Goal: Task Accomplishment & Management: Manage account settings

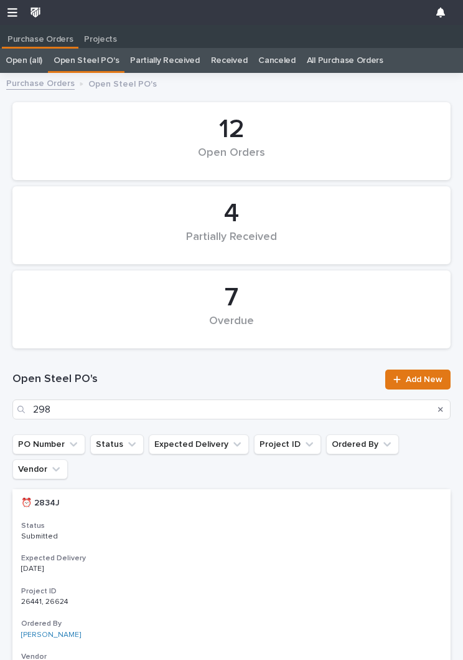
scroll to position [1, 0]
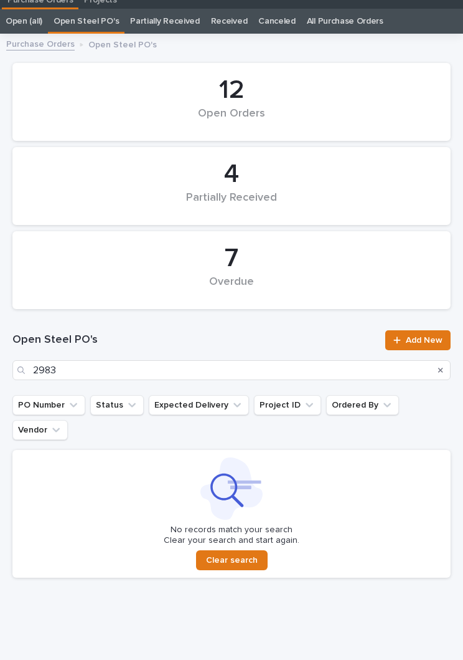
scroll to position [39, 0]
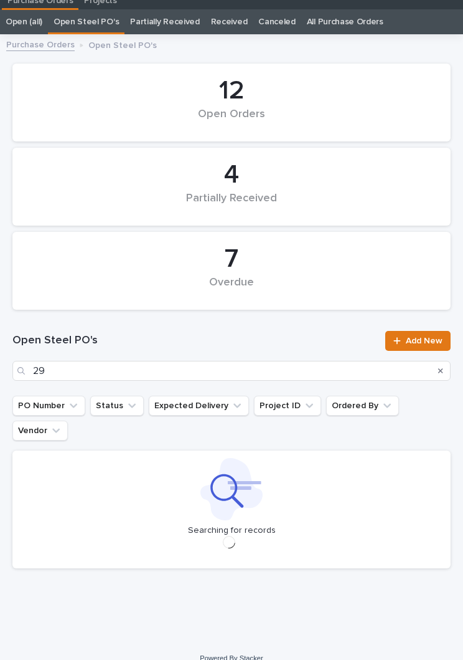
scroll to position [29, 0]
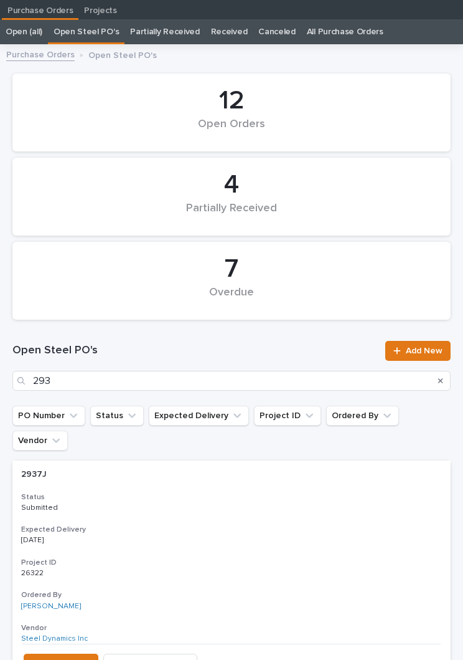
type input "2938"
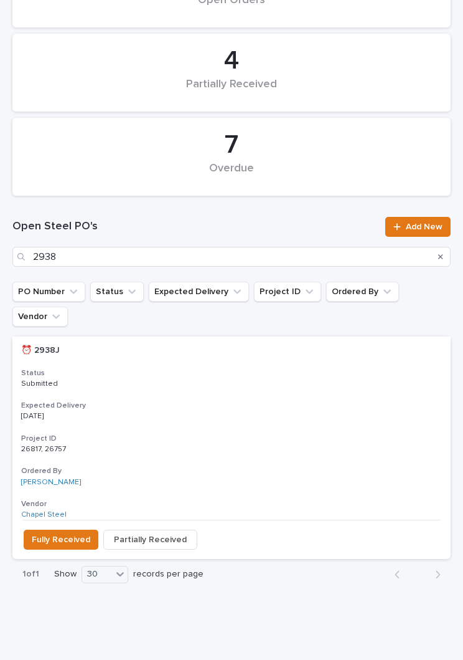
scroll to position [153, 0]
click at [240, 368] on div "⏰ 2938J ⏰ 2938J Status Submitted Expected Delivery [DATE] Project ID 26817, 267…" at bounding box center [231, 427] width 439 height 183
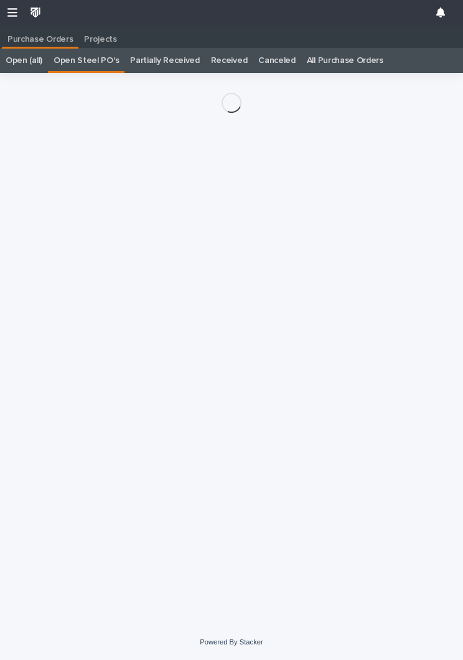
scroll to position [19, 0]
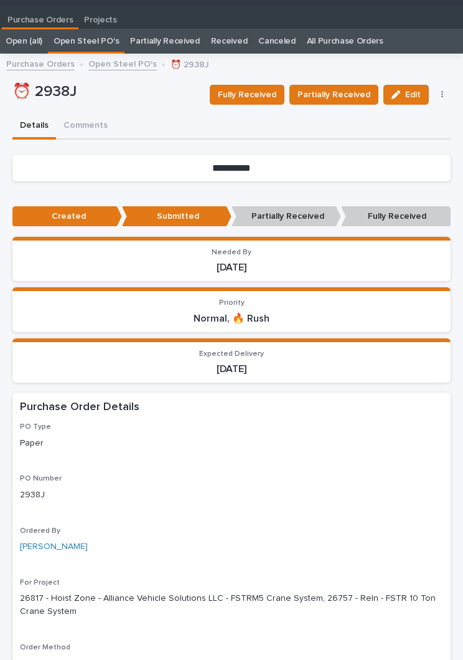
click at [265, 98] on span "Fully Received" at bounding box center [247, 94] width 59 height 15
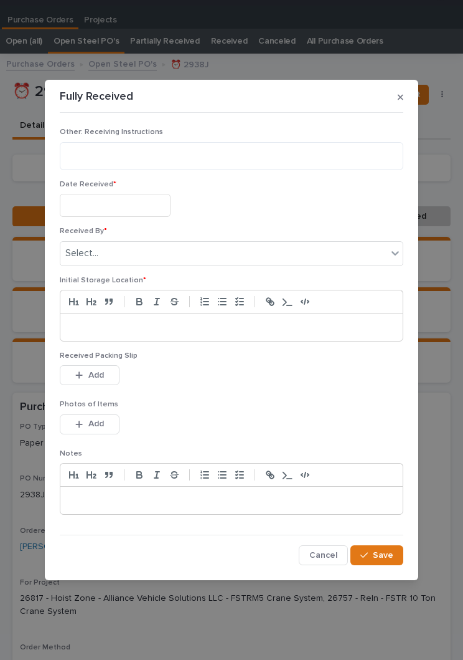
click at [135, 196] on input "text" at bounding box center [115, 205] width 111 height 23
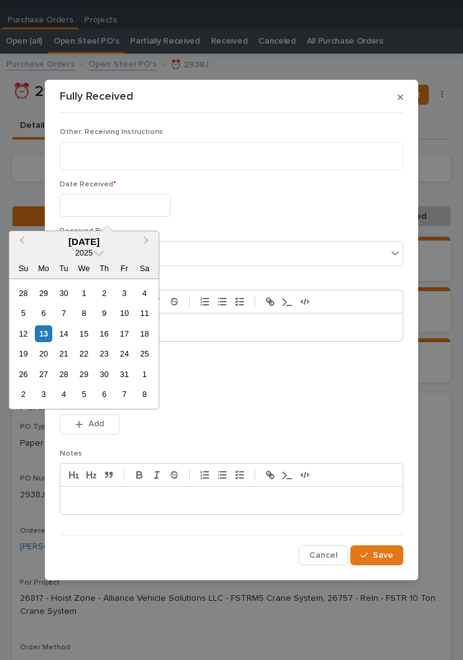
click at [51, 326] on div "13" at bounding box center [43, 333] width 17 height 17
type input "**********"
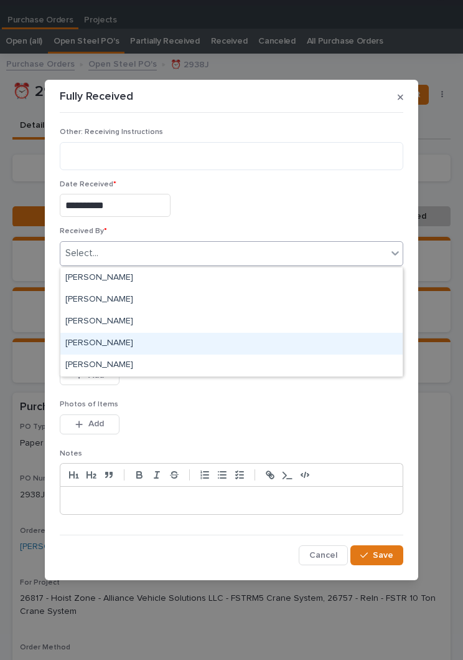
click at [139, 347] on div "[PERSON_NAME]" at bounding box center [231, 344] width 343 height 22
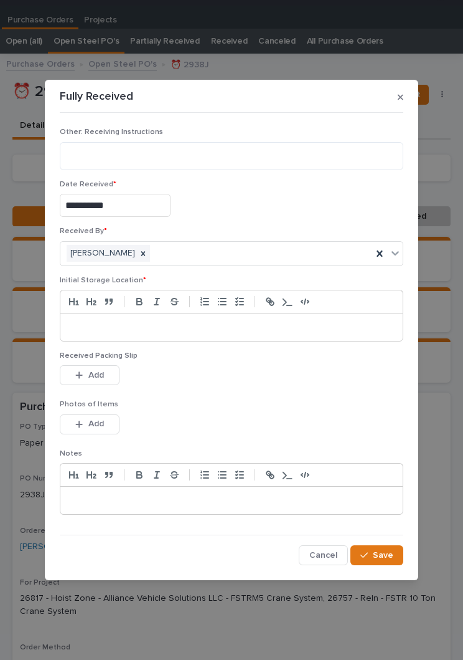
click at [209, 328] on p at bounding box center [232, 327] width 324 height 12
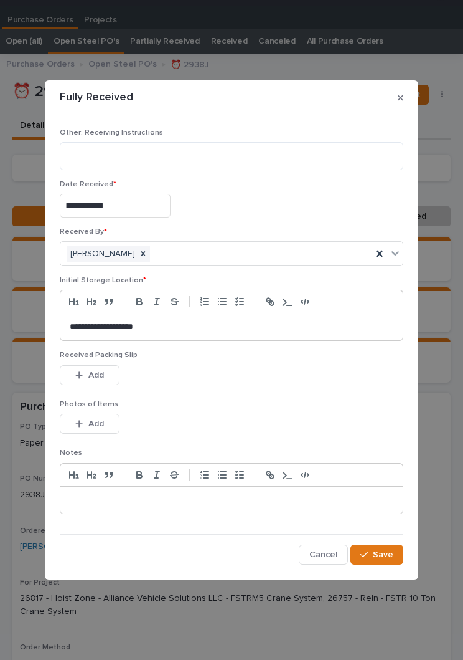
click at [248, 384] on div "This file cannot be opened Download File Add" at bounding box center [232, 377] width 344 height 25
click at [276, 389] on div "This file cannot be opened Download File Add" at bounding box center [232, 377] width 344 height 25
click at [97, 371] on span "Add" at bounding box center [96, 374] width 16 height 11
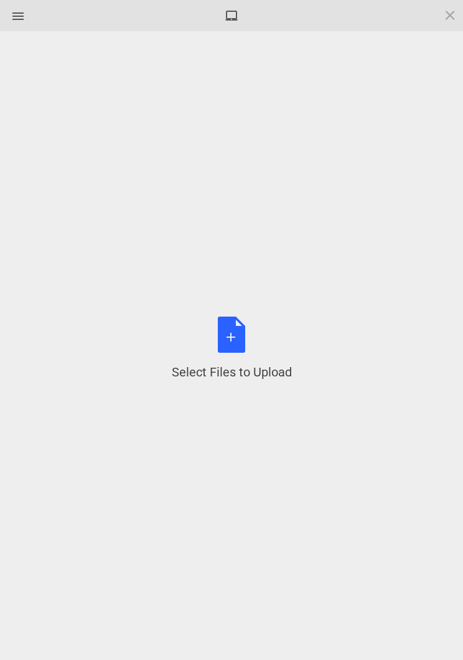
click at [239, 334] on div "Select Files to Upload or Drag and Drop, Copy and Paste Files" at bounding box center [232, 348] width 120 height 64
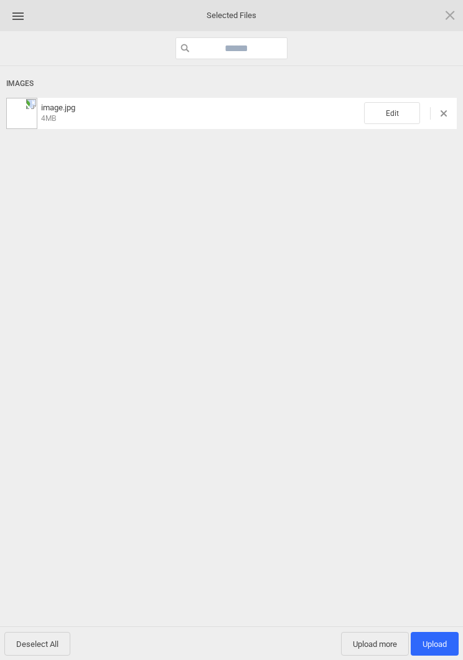
click at [409, 121] on span "Edit" at bounding box center [392, 113] width 56 height 22
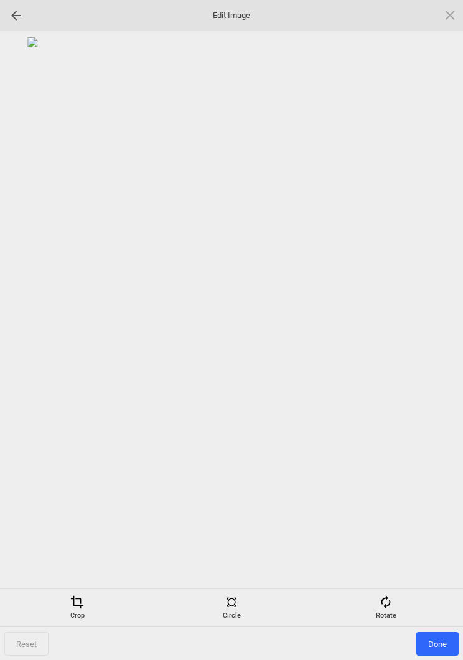
click at [392, 618] on div "Rotate" at bounding box center [386, 607] width 148 height 25
click at [439, 321] on div at bounding box center [435, 330] width 31 height 31
click at [437, 331] on div at bounding box center [435, 330] width 31 height 31
click at [432, 336] on div at bounding box center [435, 330] width 31 height 31
click at [427, 340] on div at bounding box center [435, 330] width 31 height 31
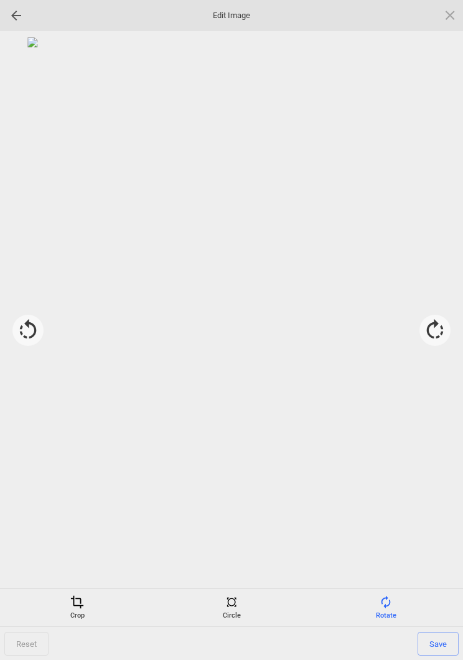
click at [72, 617] on div "Crop" at bounding box center [77, 607] width 148 height 25
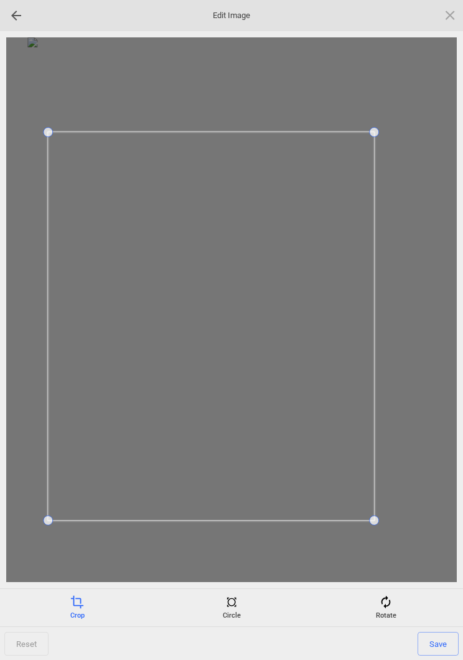
click at [373, 122] on div at bounding box center [231, 309] width 451 height 544
click at [438, 639] on span "Save" at bounding box center [438, 644] width 41 height 24
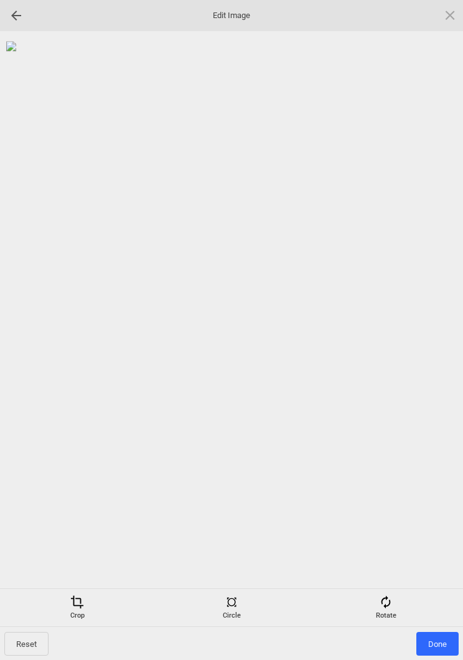
click at [454, 637] on span "Done" at bounding box center [438, 644] width 42 height 24
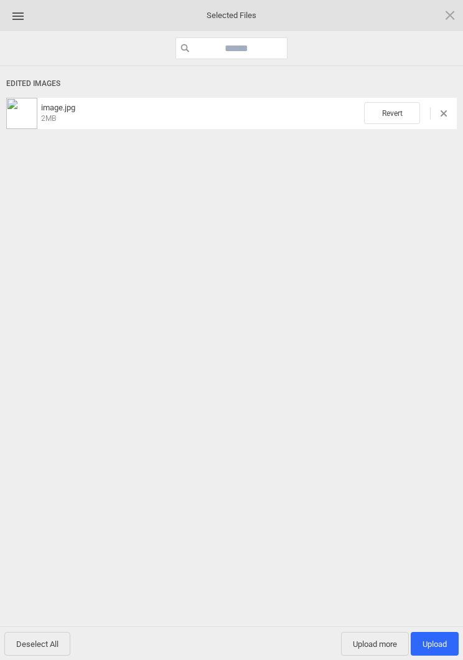
click at [434, 634] on span "Upload 1" at bounding box center [435, 644] width 48 height 24
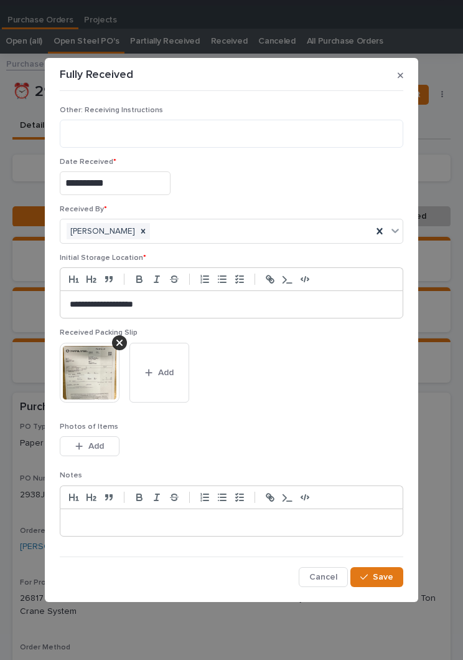
click at [389, 576] on span "Save" at bounding box center [383, 576] width 21 height 11
